Goal: Find specific page/section: Find specific page/section

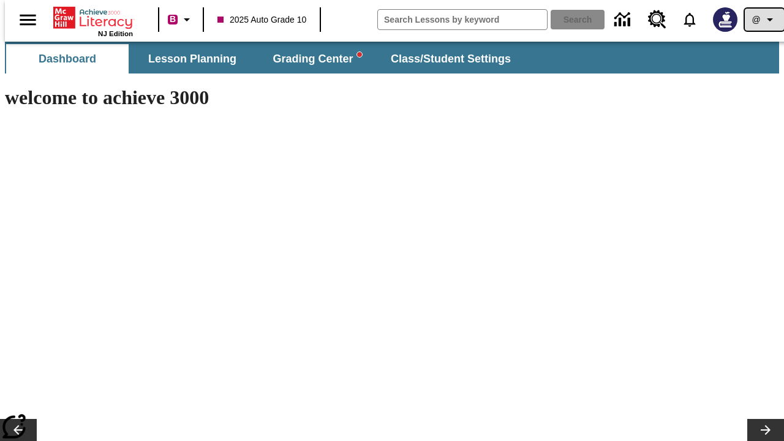
click at [763, 20] on icon "Profile/Settings" at bounding box center [770, 19] width 15 height 15
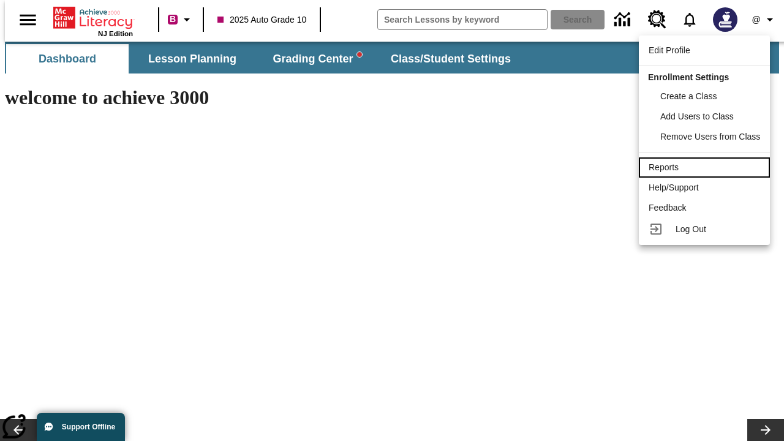
click at [706, 167] on div "Reports" at bounding box center [704, 167] width 111 height 13
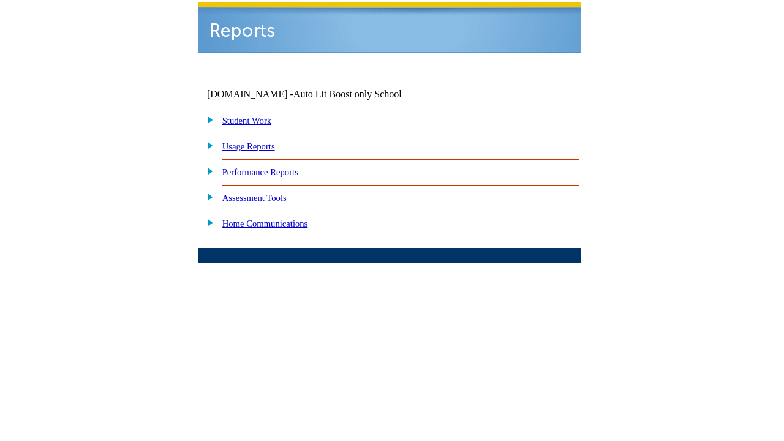
click at [273, 167] on link "Performance Reports" at bounding box center [260, 172] width 76 height 10
